Goal: Submit feedback/report problem: Leave review/rating

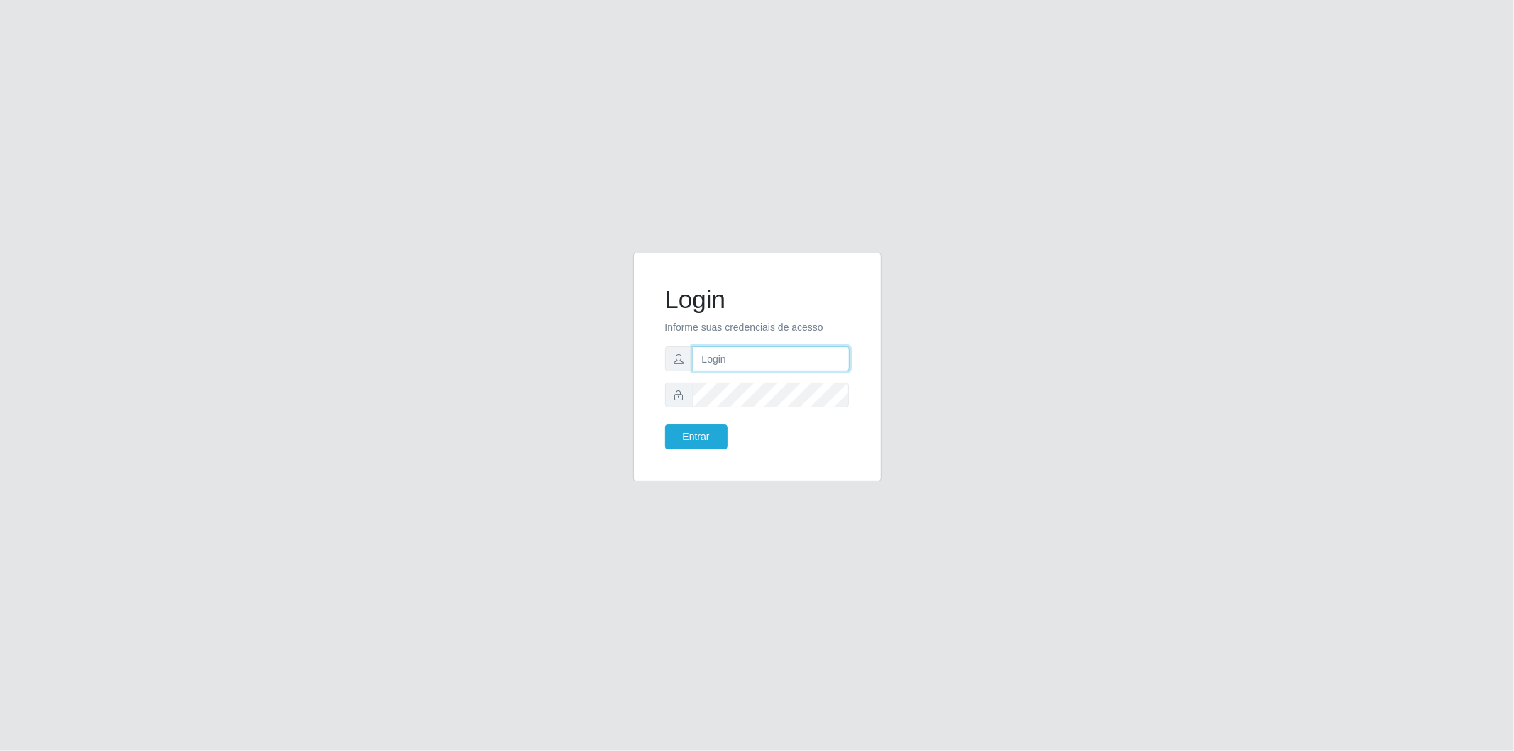
click at [718, 354] on input "text" at bounding box center [771, 358] width 157 height 25
type input "[EMAIL_ADDRESS][DOMAIN_NAME]"
click at [719, 437] on button "Entrar" at bounding box center [696, 437] width 62 height 25
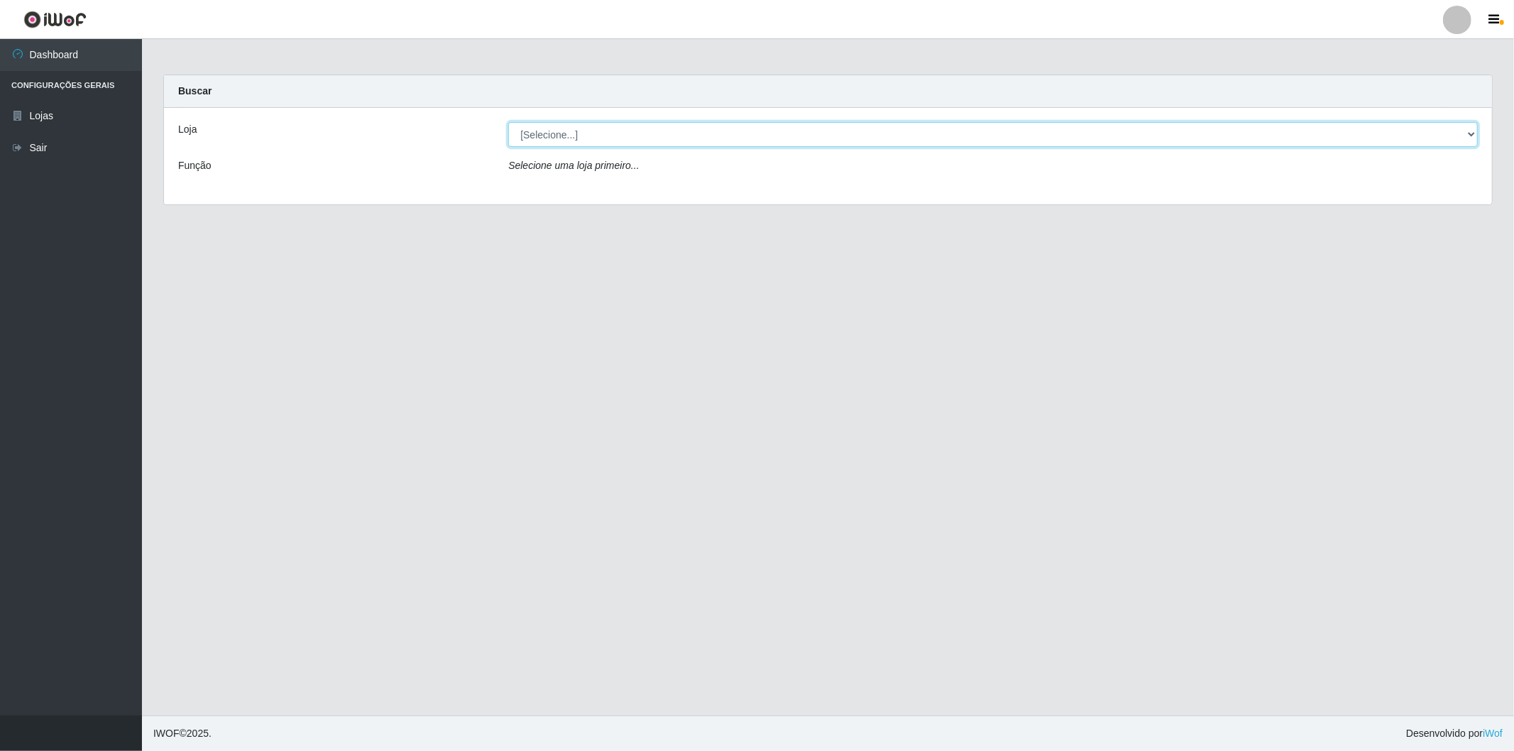
click at [572, 135] on select "[Selecione...] BomQueSó Agreste - Loja 2" at bounding box center [993, 134] width 970 height 25
select select "214"
click at [508, 122] on select "[Selecione...] BomQueSó Agreste - Loja 2" at bounding box center [993, 134] width 970 height 25
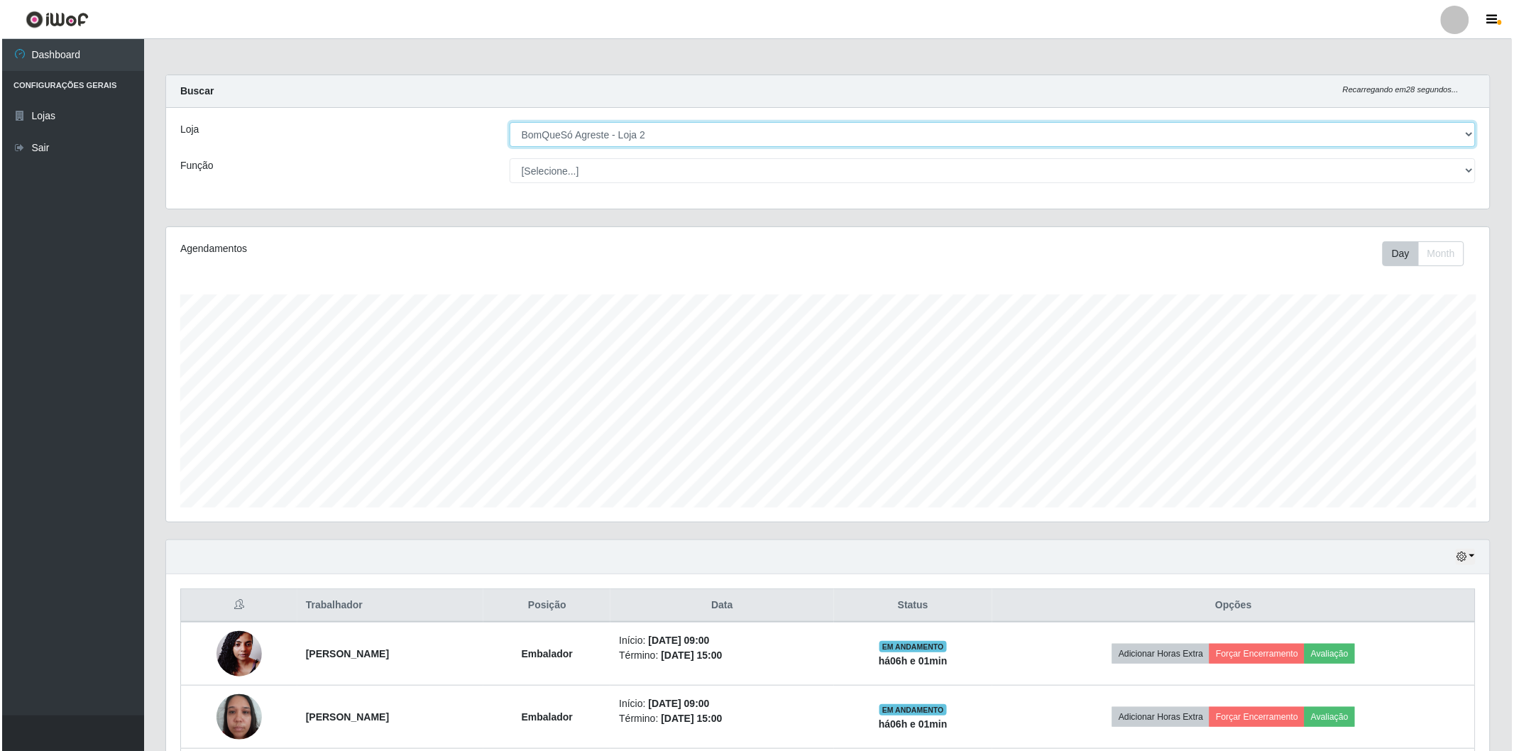
scroll to position [236, 0]
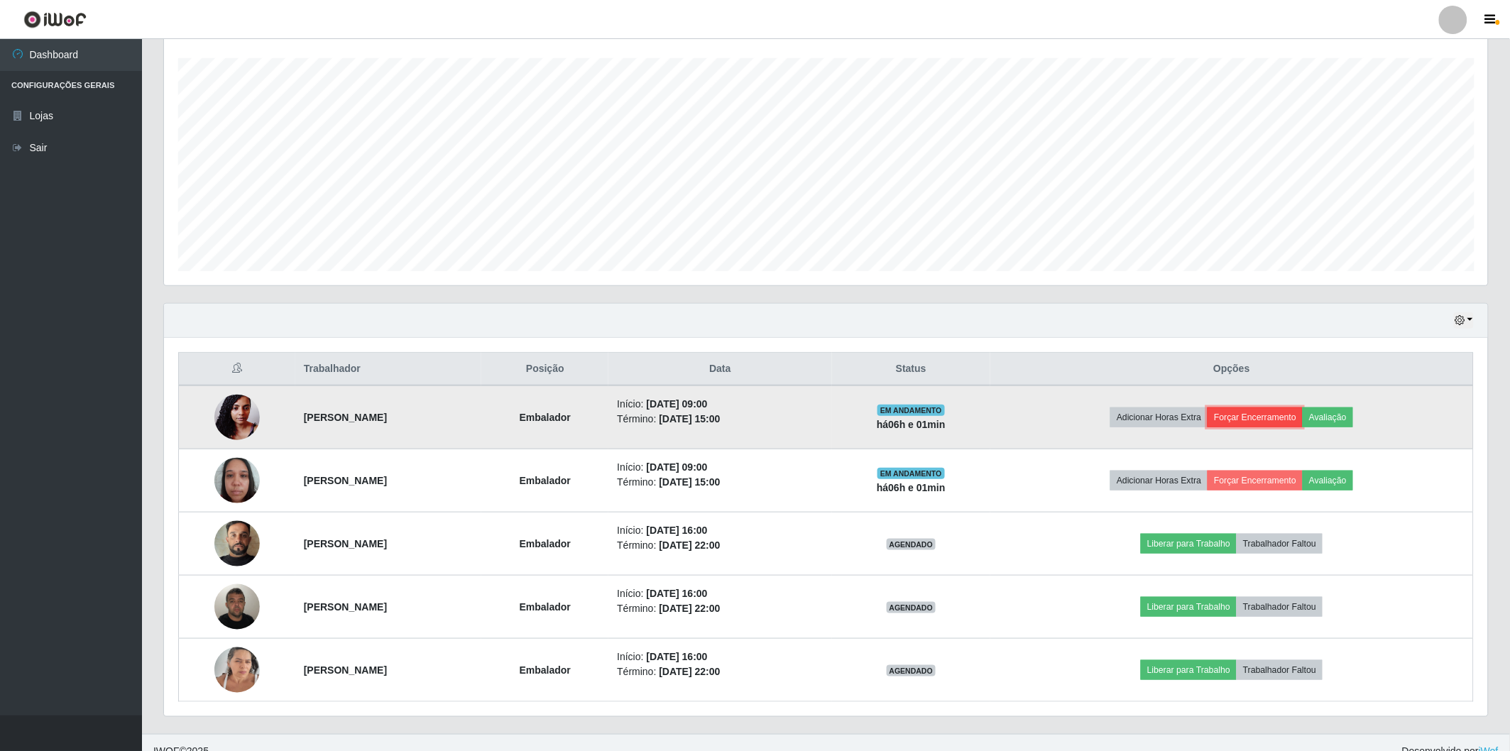
click at [1266, 413] on button "Forçar Encerramento" at bounding box center [1255, 418] width 95 height 20
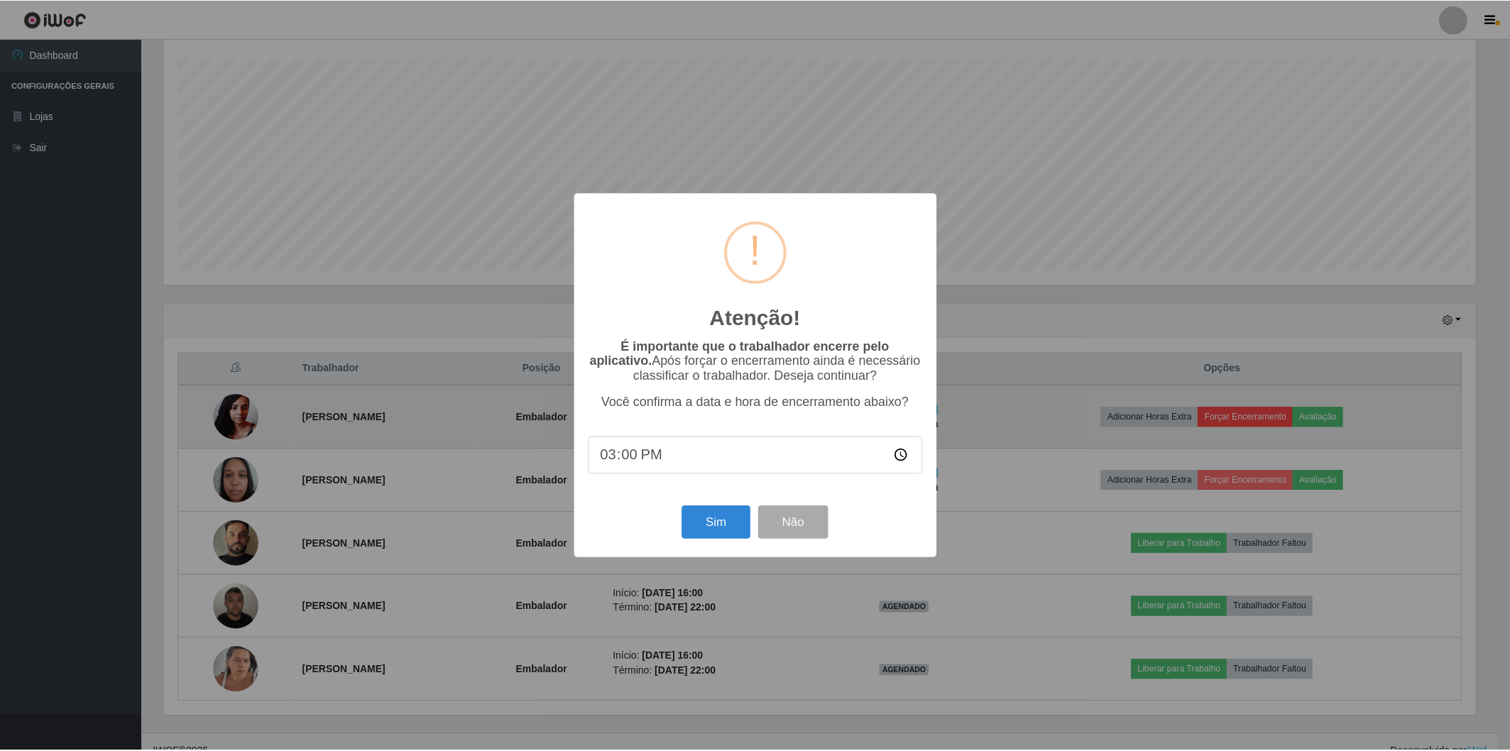
scroll to position [294, 1316]
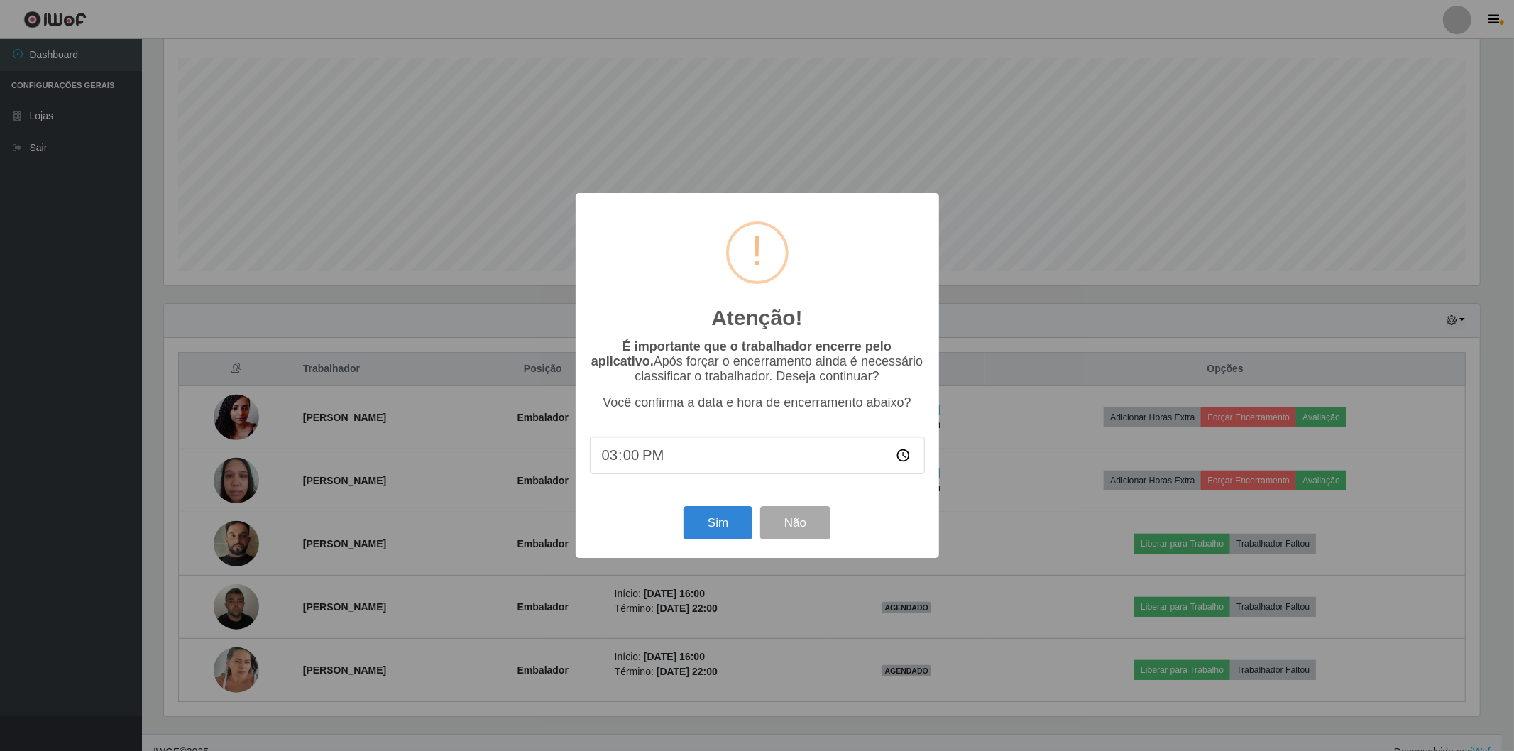
click at [1035, 207] on div "Atenção! × É importante que o trabalhador encerre pelo aplicativo. Após forçar …" at bounding box center [757, 375] width 1514 height 751
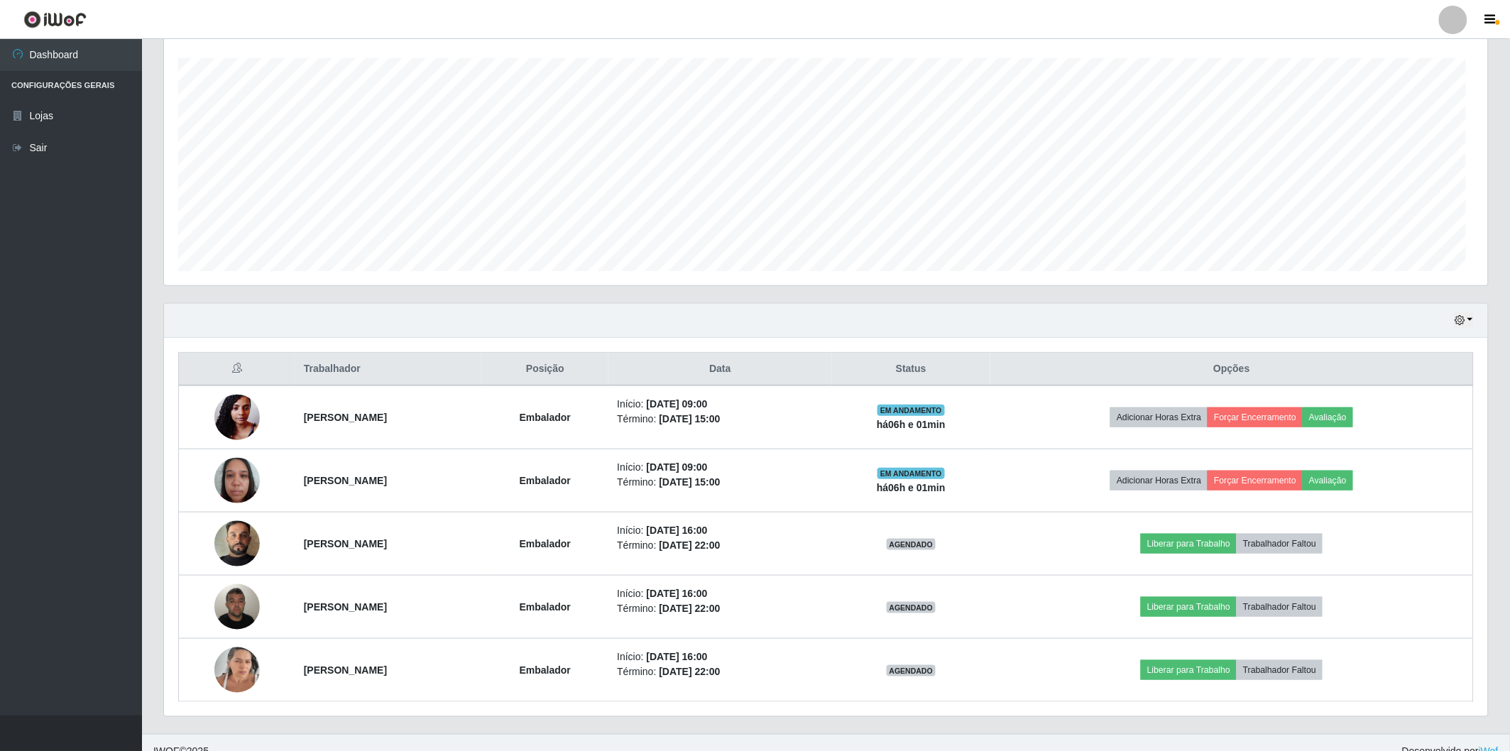
scroll to position [294, 1324]
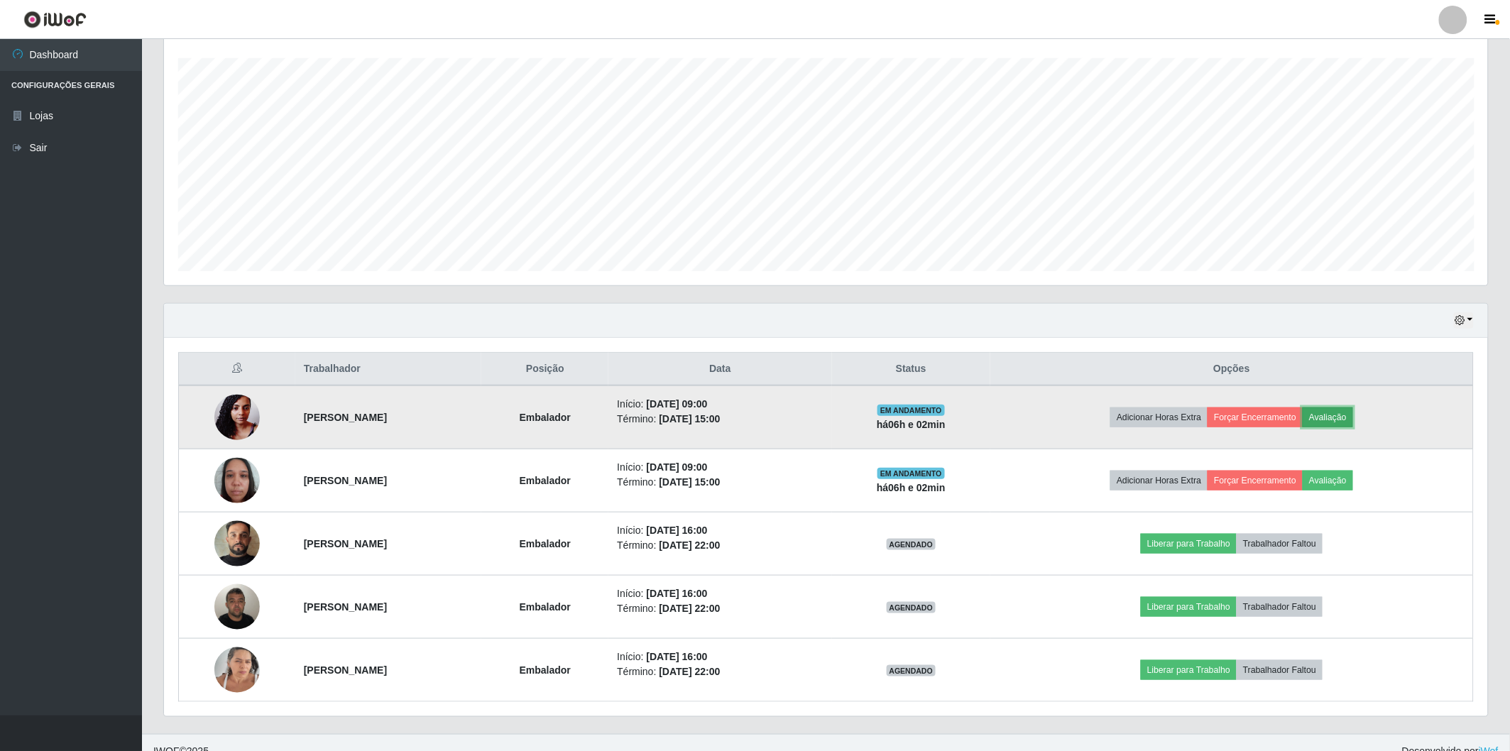
click at [1353, 412] on button "Avaliação" at bounding box center [1328, 418] width 50 height 20
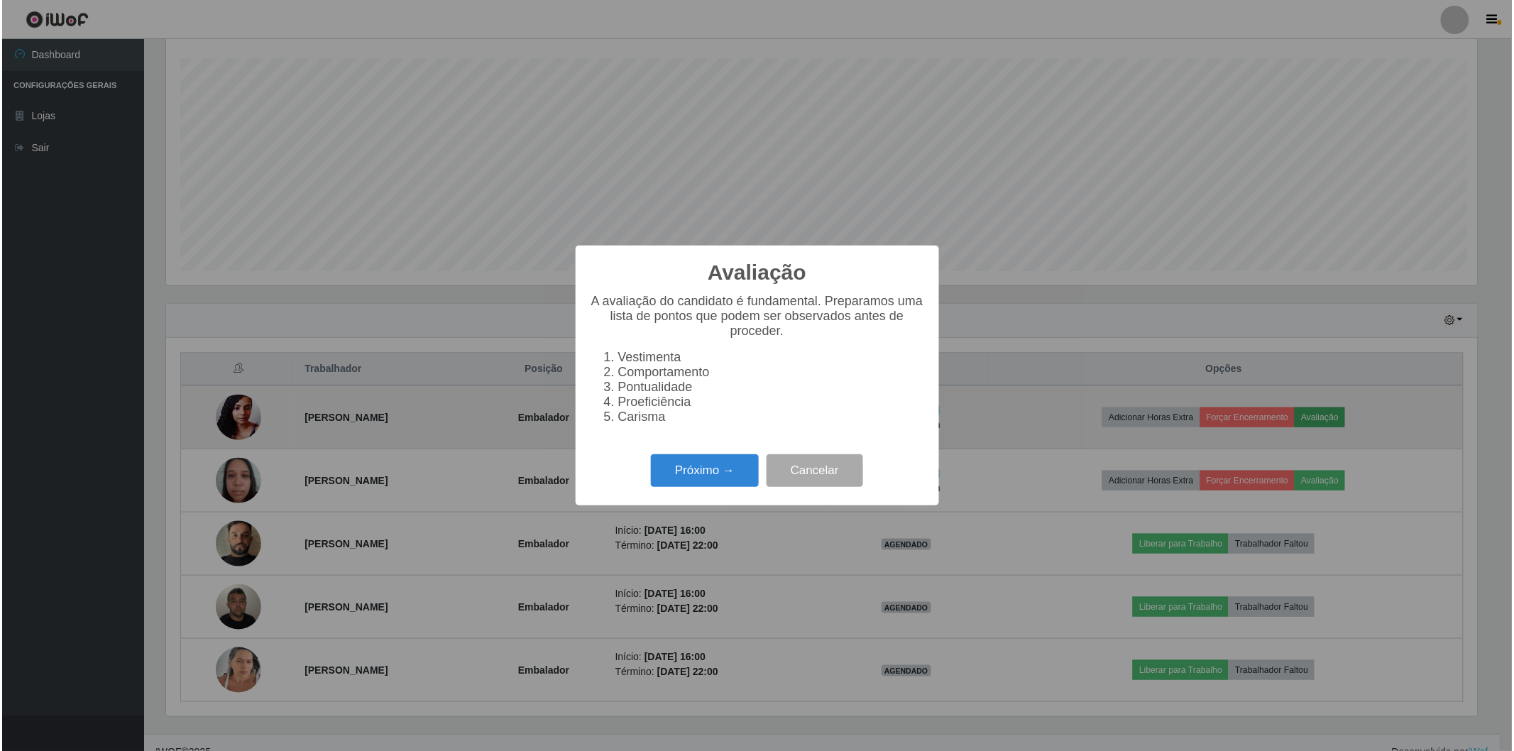
scroll to position [294, 1316]
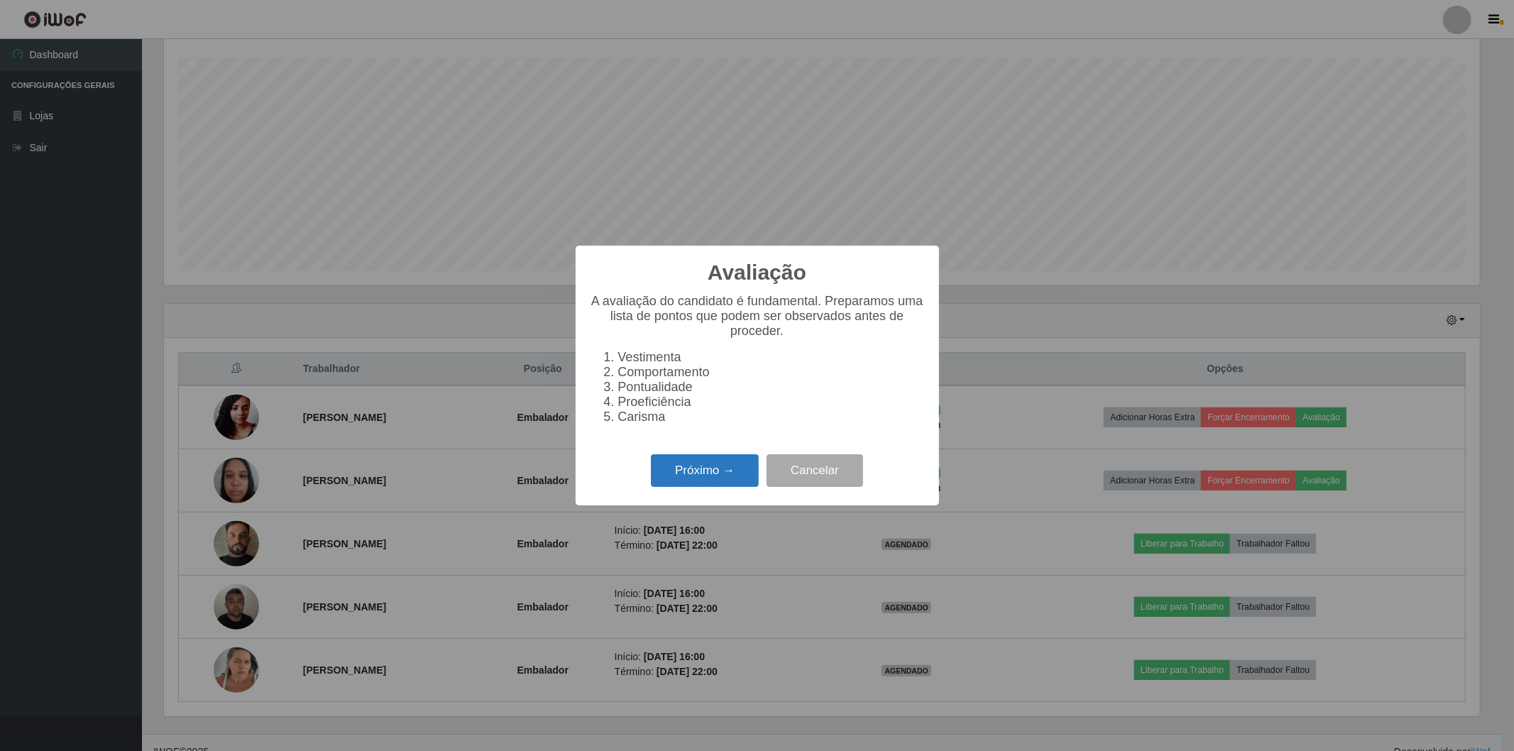
click at [660, 466] on button "Próximo →" at bounding box center [705, 470] width 108 height 33
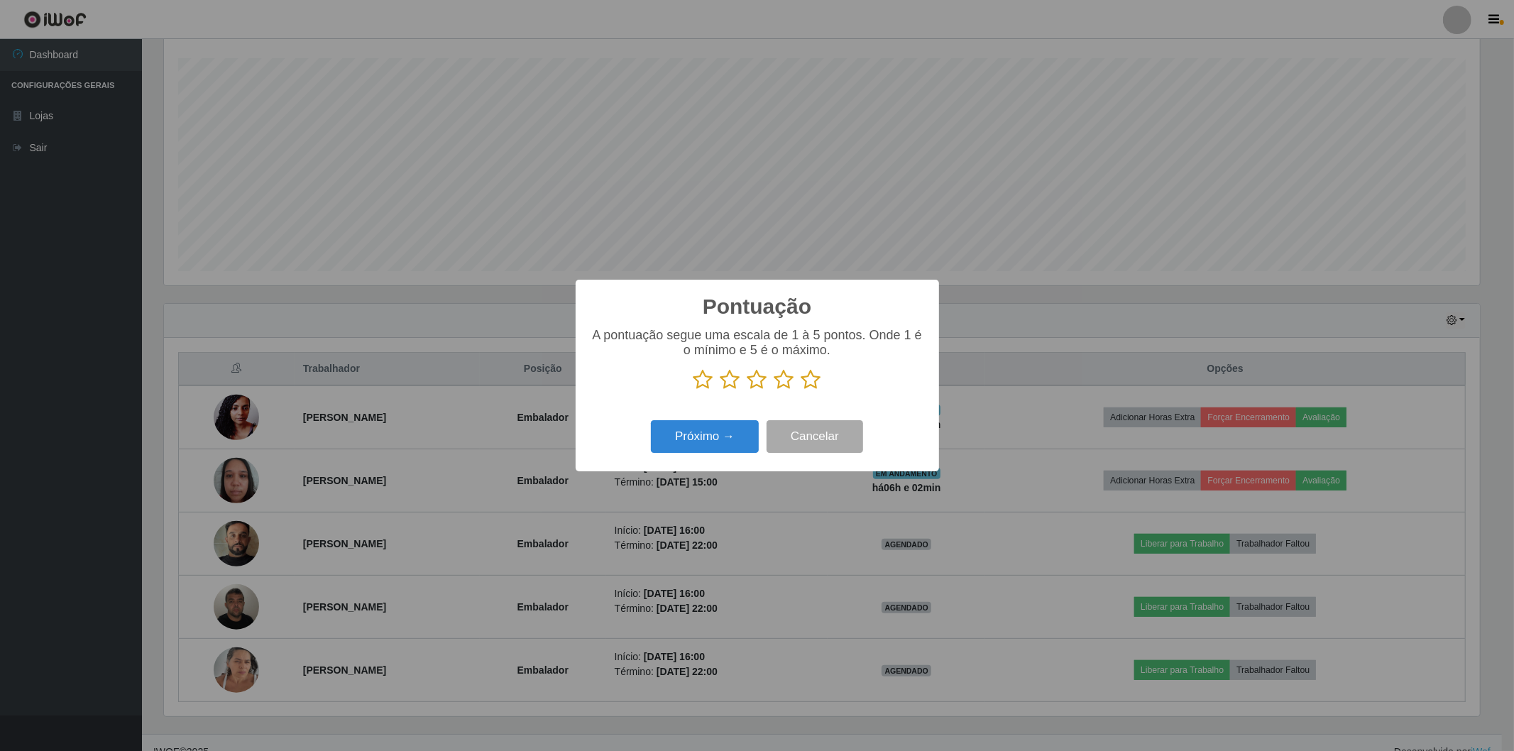
scroll to position [709703, 708681]
click at [806, 378] on icon at bounding box center [812, 379] width 20 height 21
click at [802, 390] on input "radio" at bounding box center [802, 390] width 0 height 0
click at [705, 440] on button "Próximo →" at bounding box center [705, 436] width 108 height 33
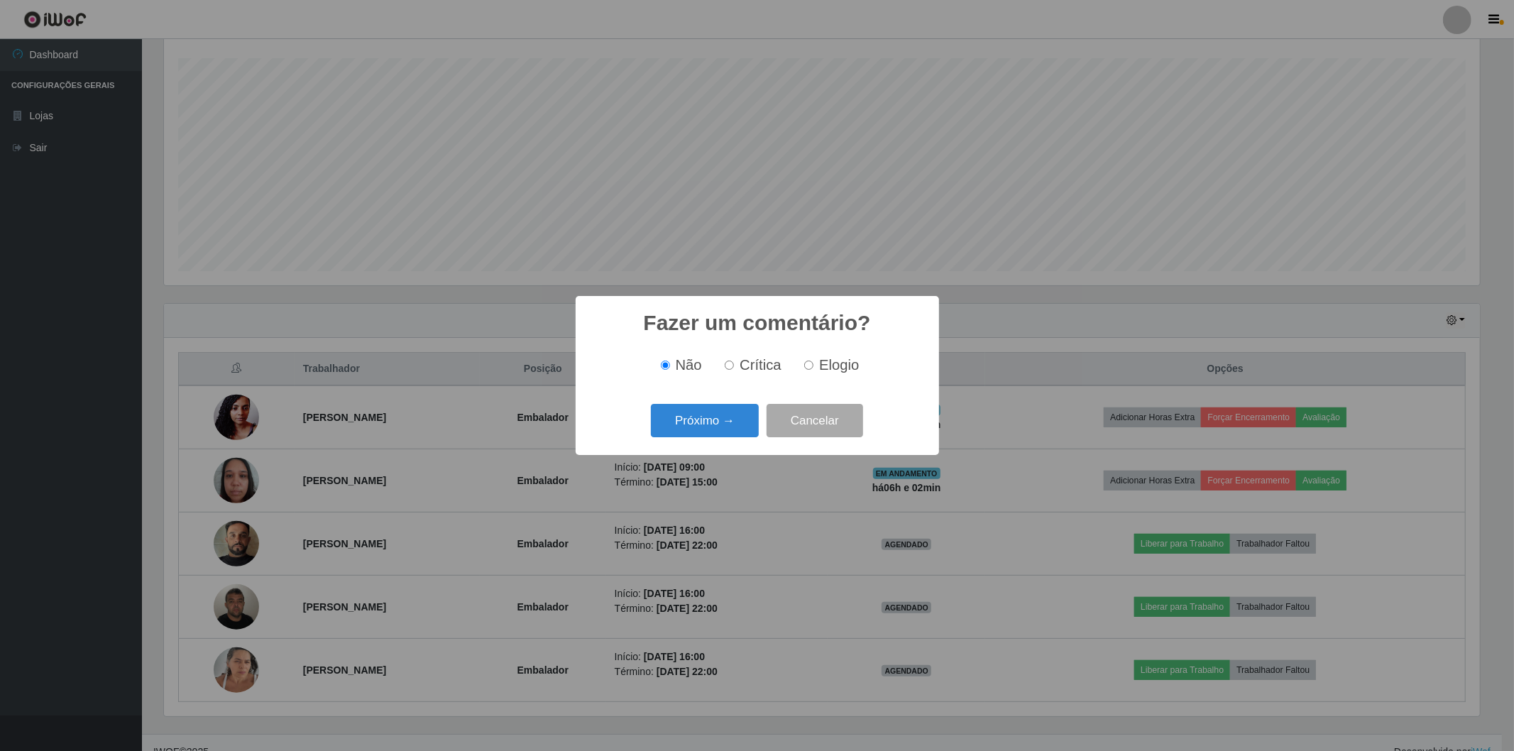
click at [808, 366] on input "Elogio" at bounding box center [808, 365] width 9 height 9
radio input "true"
click at [677, 416] on button "Próximo →" at bounding box center [705, 420] width 108 height 33
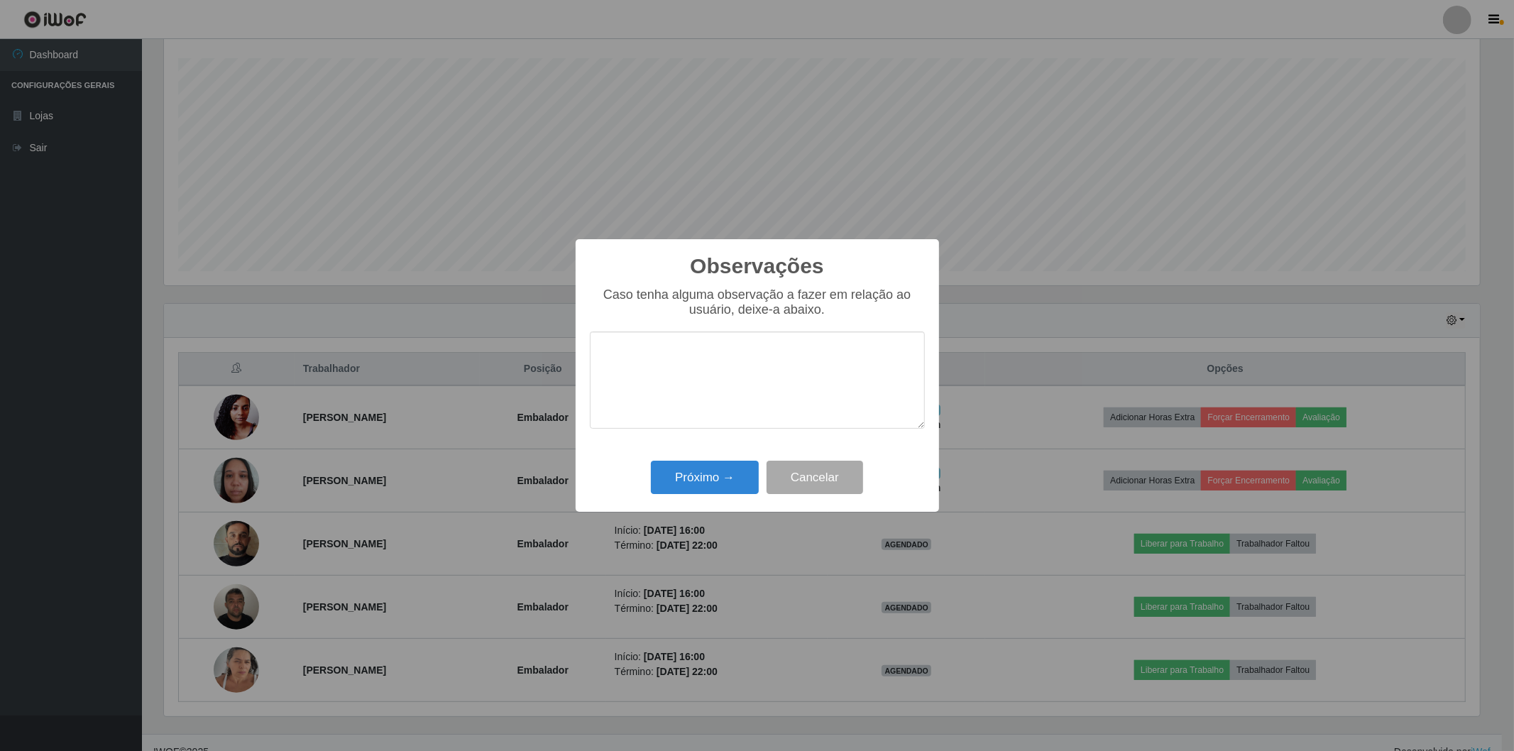
click at [613, 359] on textarea at bounding box center [757, 380] width 335 height 97
type textarea "oitma funcionaria"
click at [684, 481] on button "Próximo →" at bounding box center [705, 477] width 108 height 33
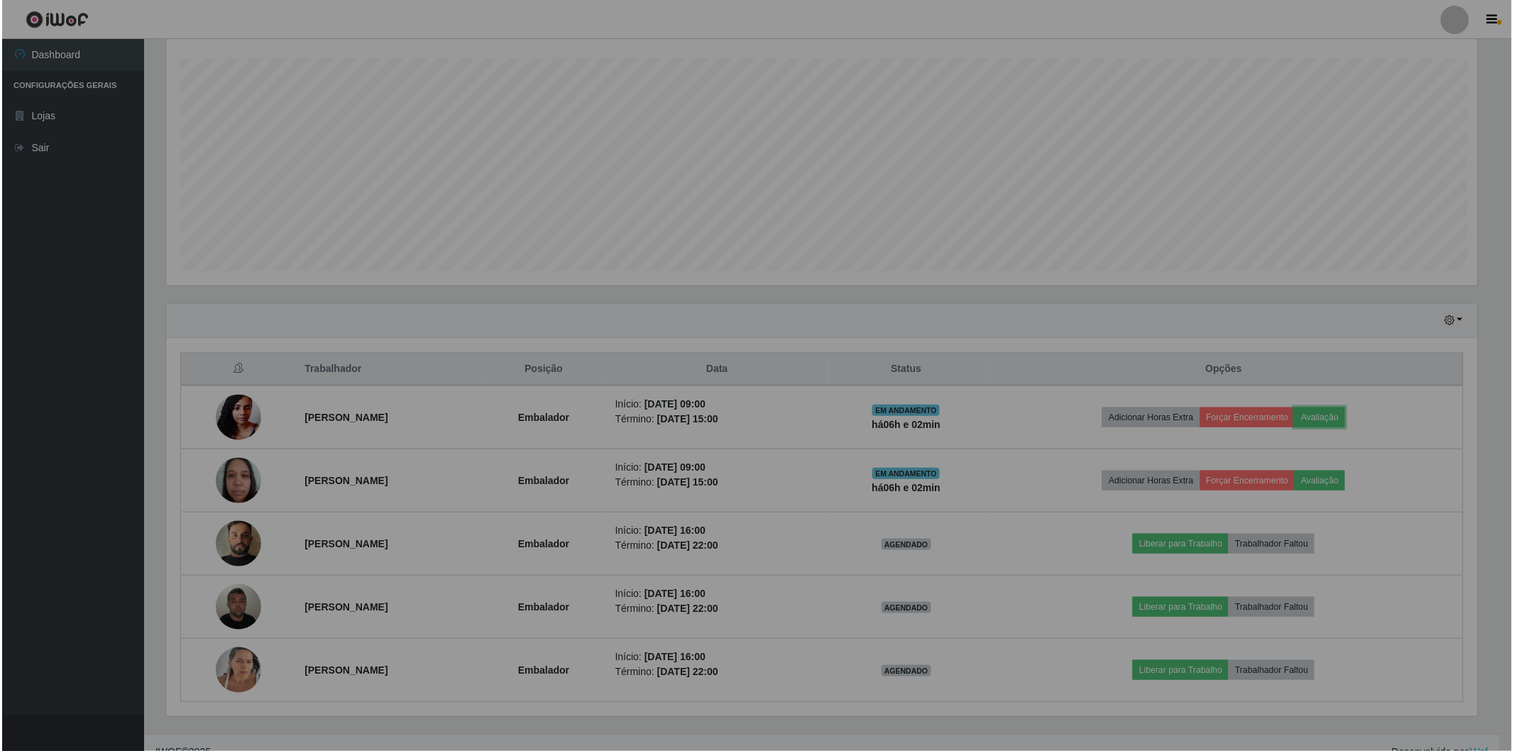
scroll to position [294, 1324]
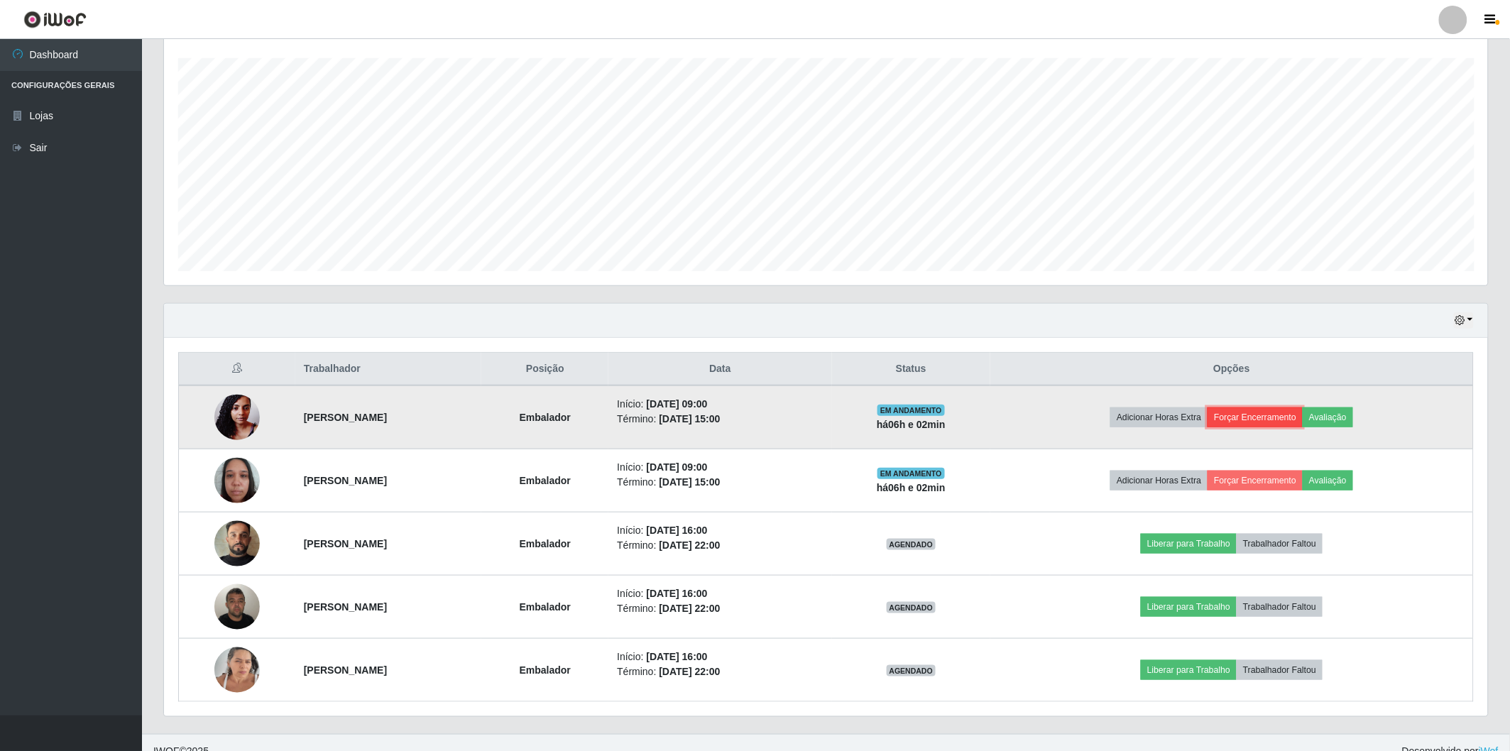
click at [1286, 417] on button "Forçar Encerramento" at bounding box center [1255, 418] width 95 height 20
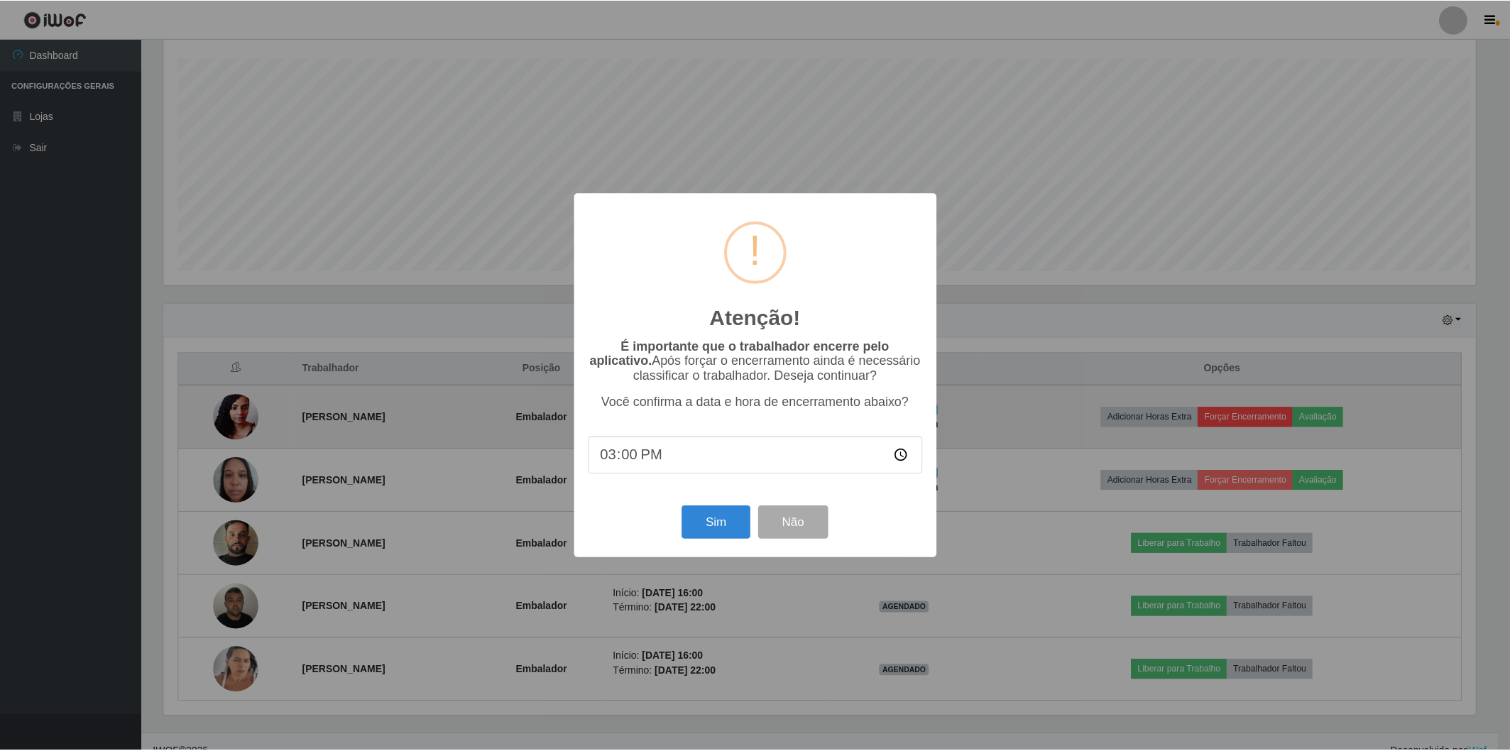
scroll to position [294, 1316]
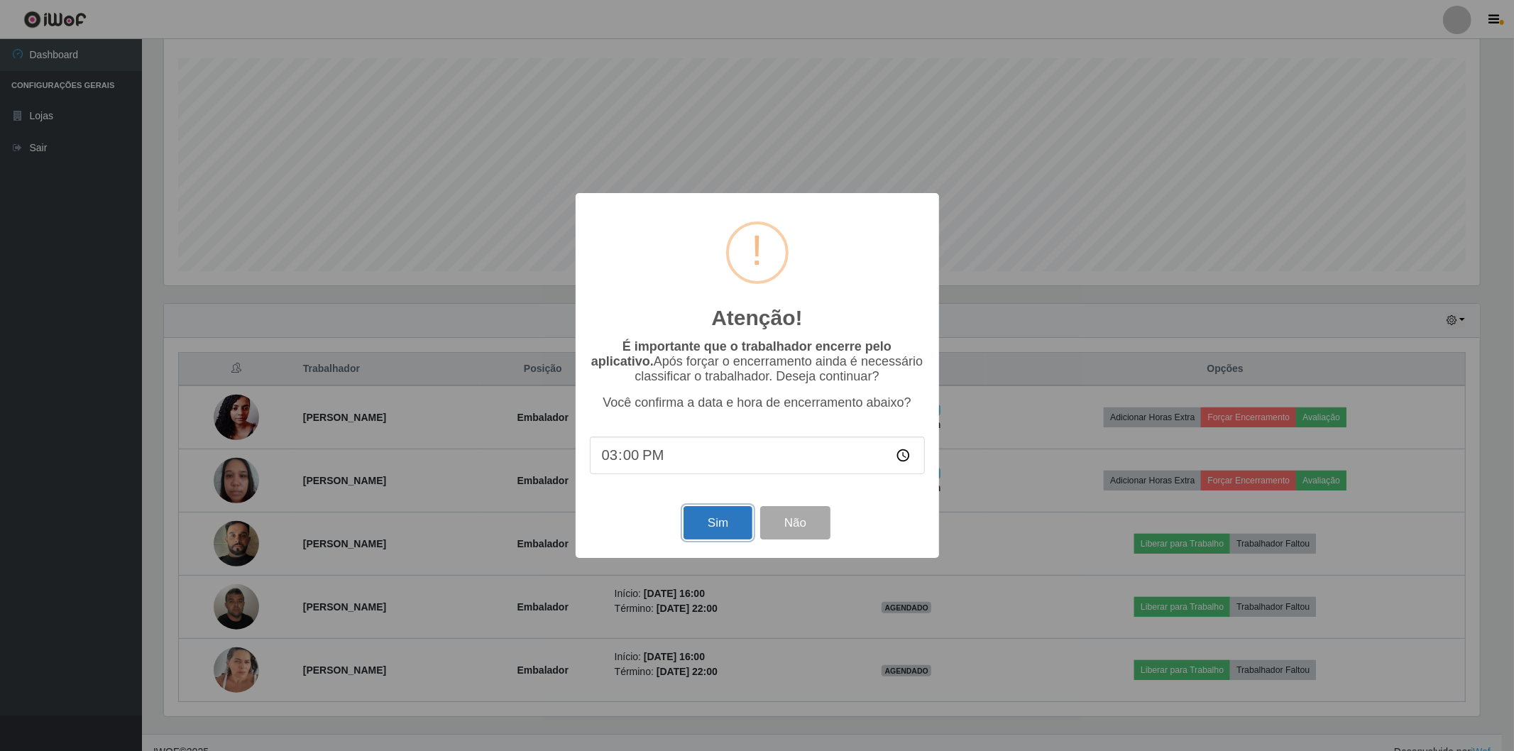
click at [731, 527] on button "Sim" at bounding box center [718, 522] width 69 height 33
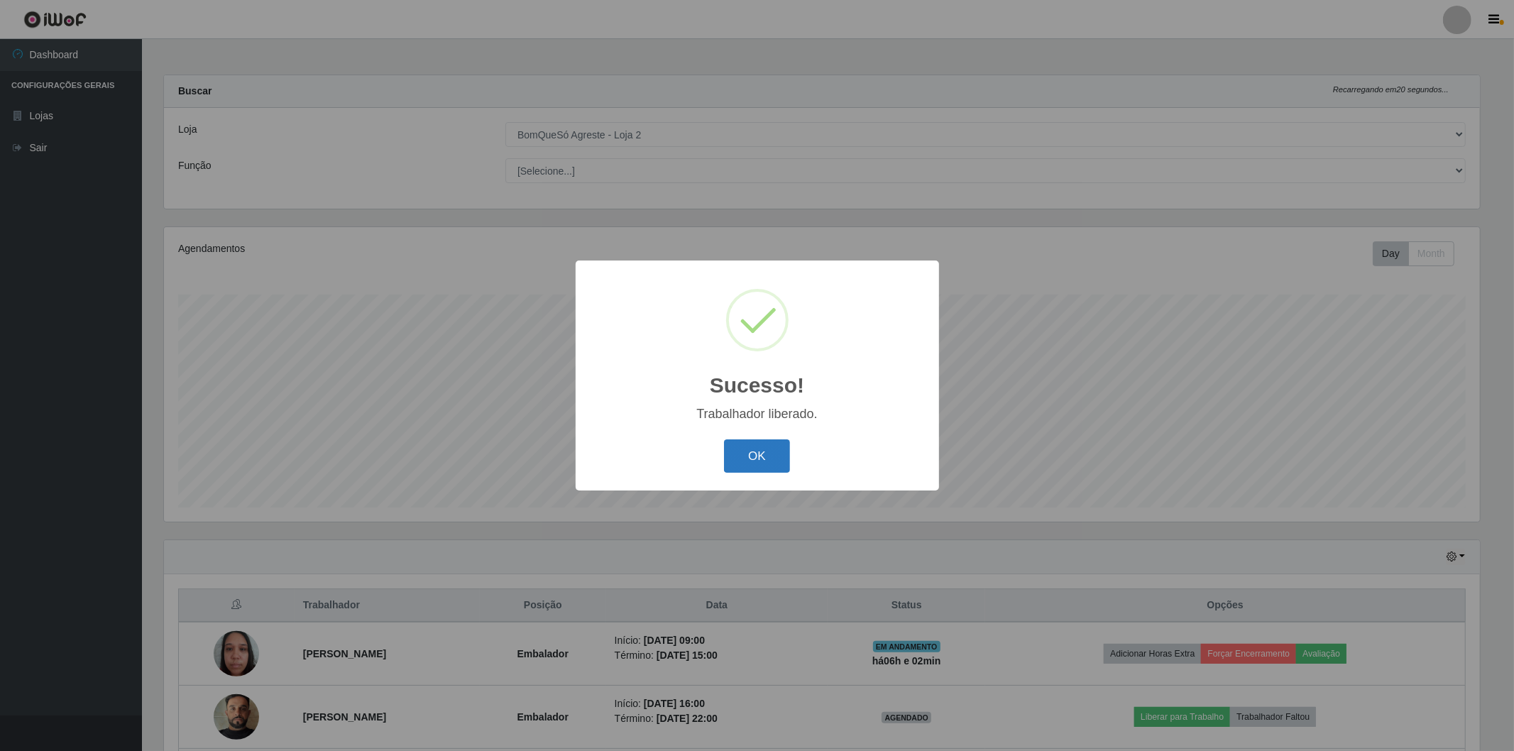
click at [760, 462] on button "OK" at bounding box center [757, 455] width 66 height 33
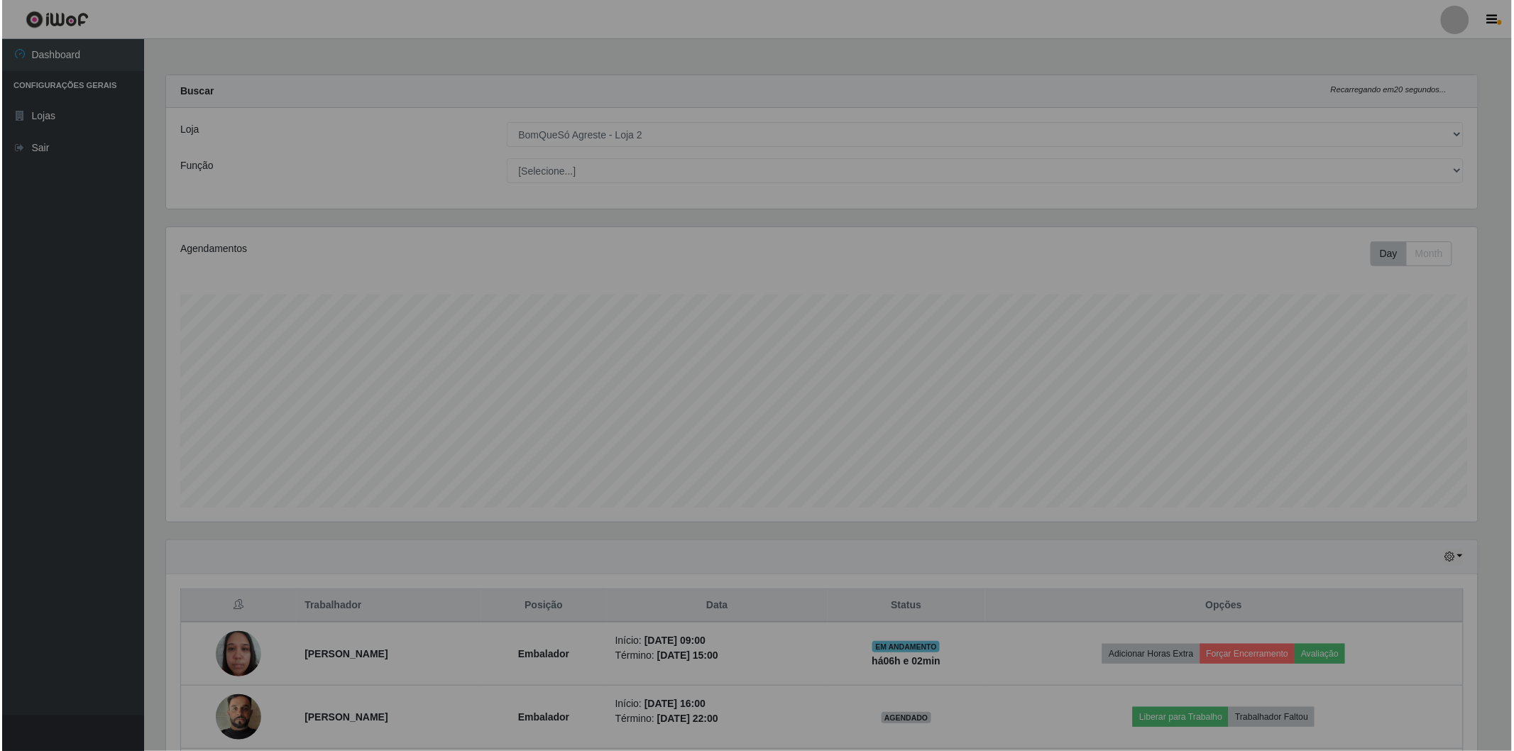
scroll to position [294, 1324]
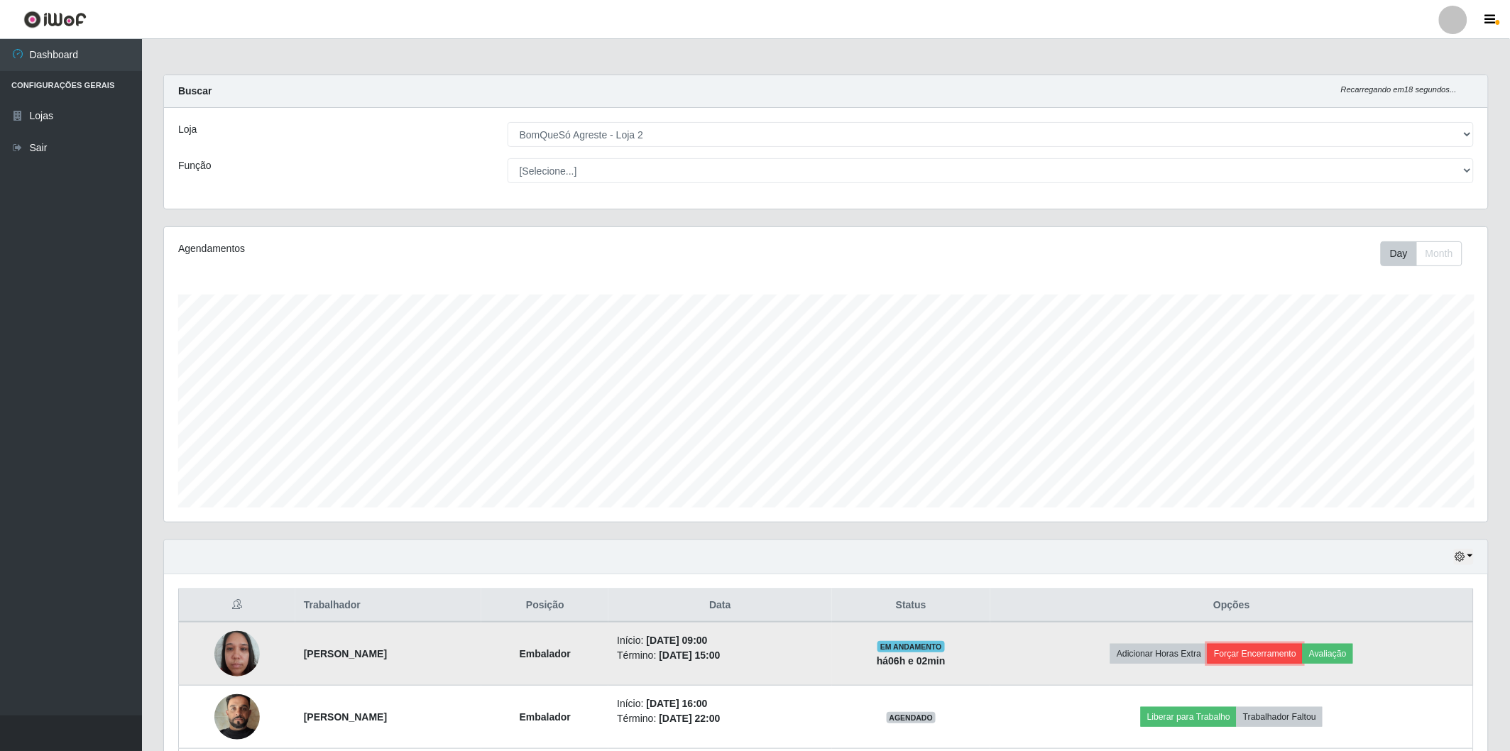
click at [1288, 653] on button "Forçar Encerramento" at bounding box center [1255, 654] width 95 height 20
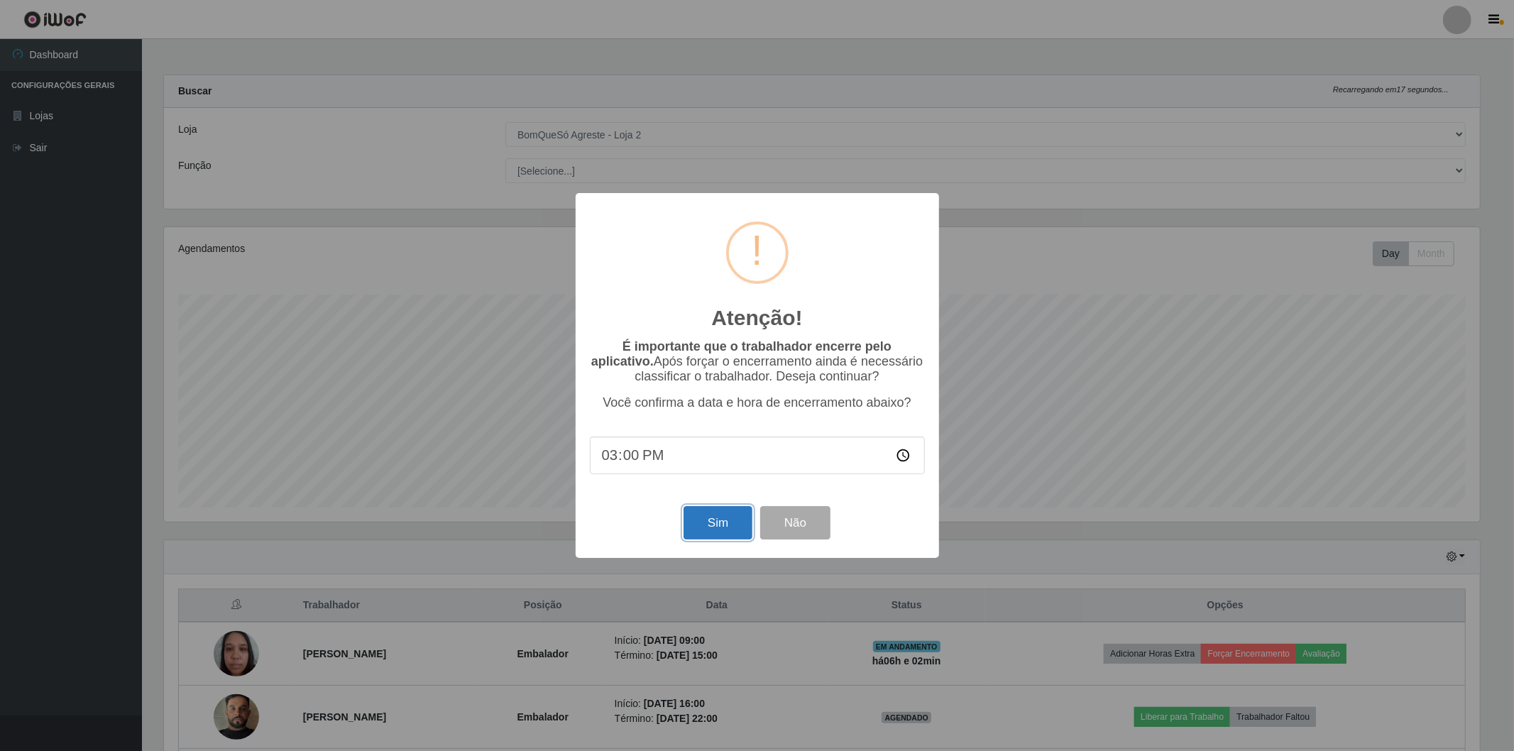
click at [714, 540] on button "Sim" at bounding box center [718, 522] width 69 height 33
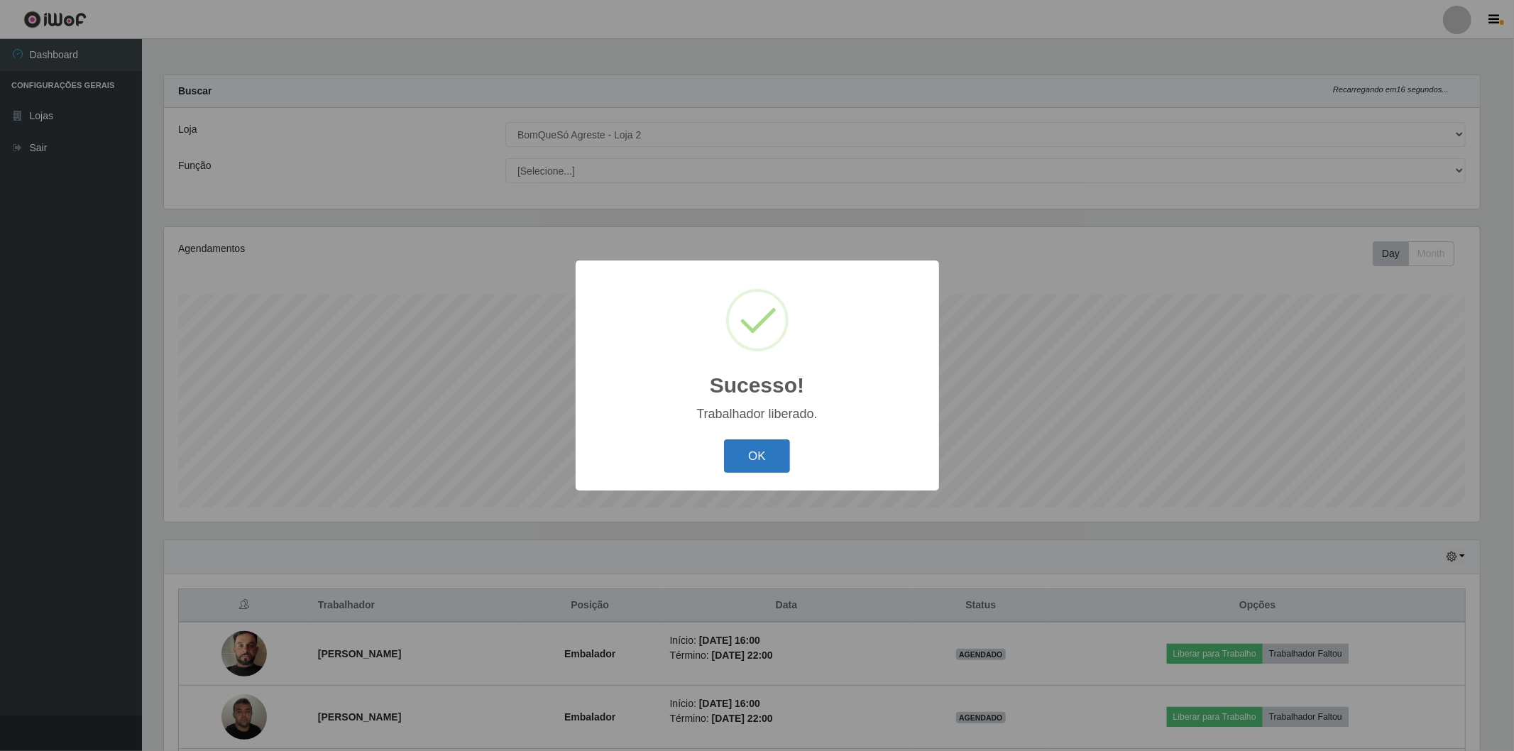
click at [749, 464] on button "OK" at bounding box center [757, 455] width 66 height 33
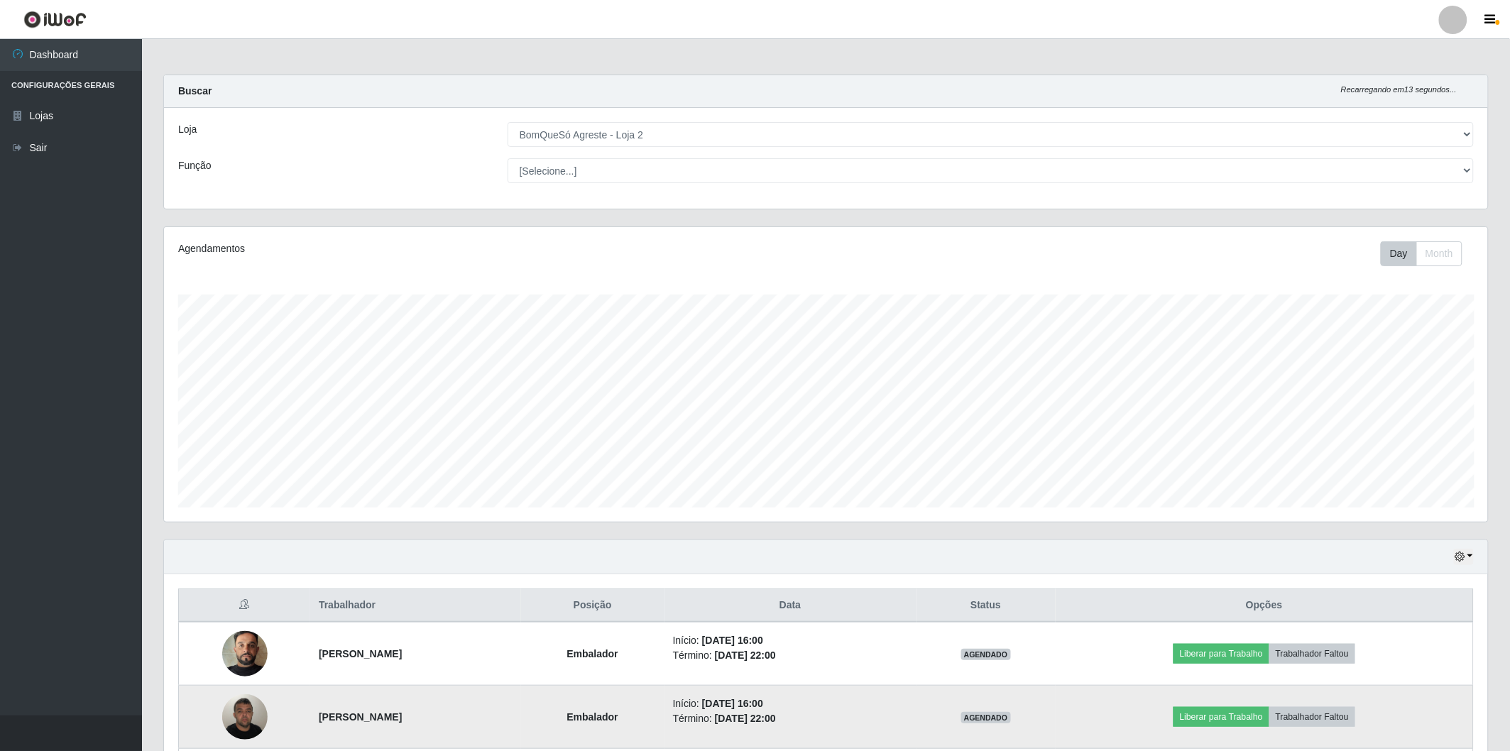
scroll to position [129, 0]
